Goal: Information Seeking & Learning: Learn about a topic

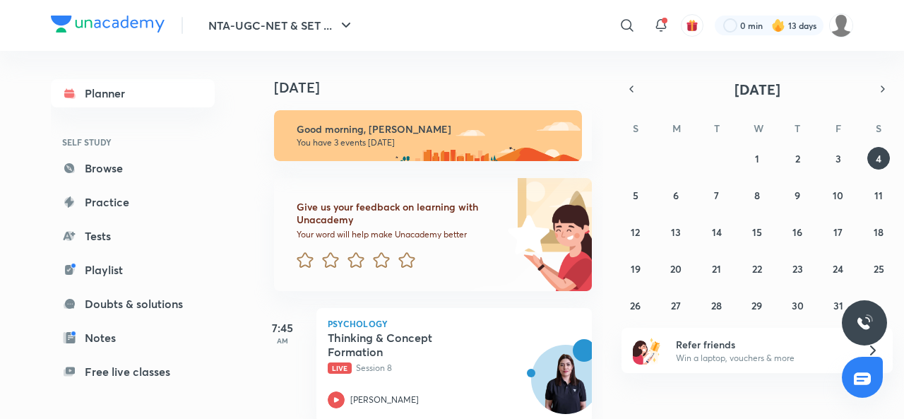
click at [335, 392] on icon at bounding box center [336, 399] width 17 height 17
